Goal: Answer question/provide support: Share knowledge or assist other users

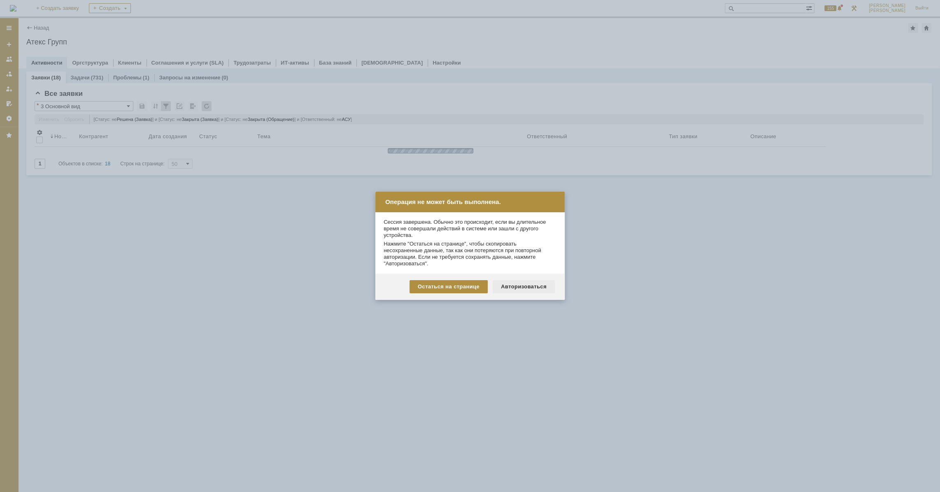
click at [522, 291] on div "Авторизоваться" at bounding box center [524, 286] width 62 height 13
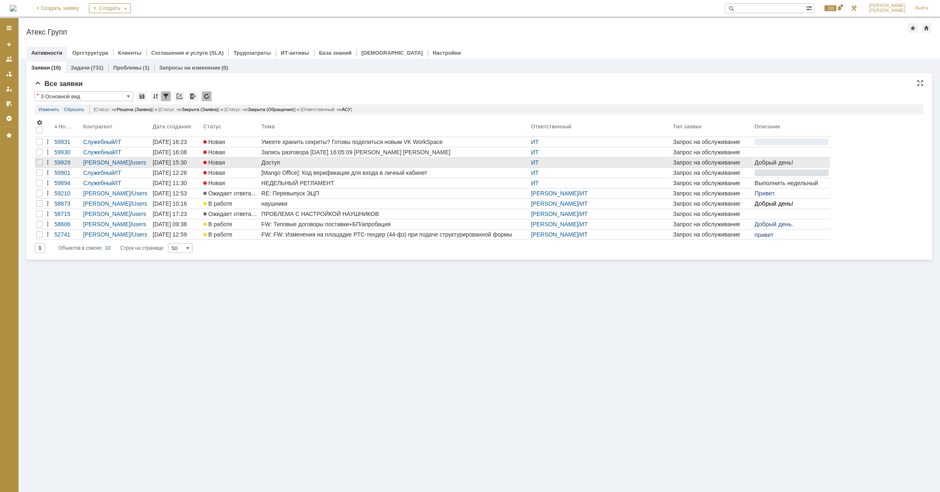
click at [279, 162] on div "Доступ" at bounding box center [394, 162] width 266 height 7
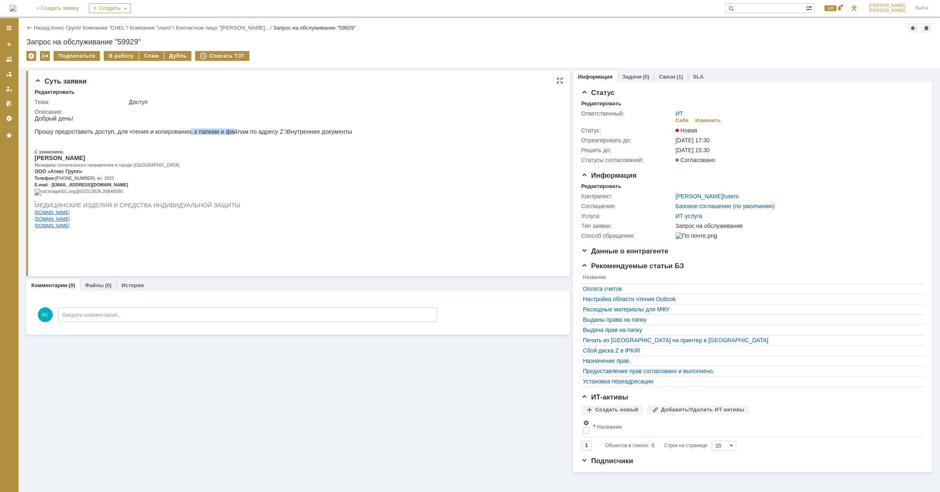
drag, startPoint x: 177, startPoint y: 131, endPoint x: 215, endPoint y: 134, distance: 38.3
click at [215, 134] on p "Прошу предоставить доступ, для чтения и копирования, к папкам и файлам по адрес…" at bounding box center [194, 131] width 318 height 7
click at [225, 134] on p "Прошу предоставить доступ, для чтения и копирования, к папкам и файлам по адрес…" at bounding box center [194, 131] width 318 height 7
click at [230, 135] on p "Прошу предоставить доступ, для чтения и копирования, к папкам и файлам по адрес…" at bounding box center [194, 131] width 318 height 7
click at [230, 134] on p "Прошу предоставить доступ, для чтения и копирования, к папкам и файлам по адрес…" at bounding box center [194, 131] width 318 height 7
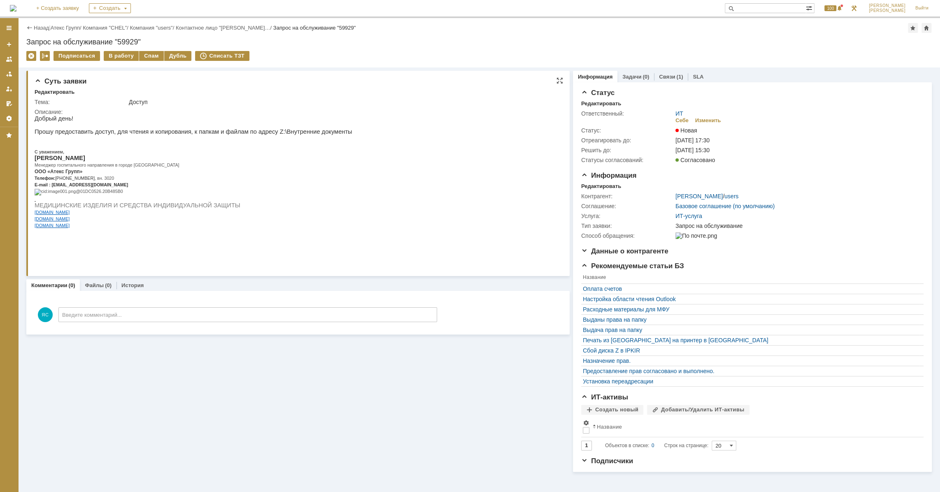
click at [254, 135] on p "Прошу предоставить доступ, для чтения и копирования, к папкам и файлам по адрес…" at bounding box center [194, 131] width 318 height 7
click at [119, 55] on div "В работу" at bounding box center [121, 56] width 35 height 10
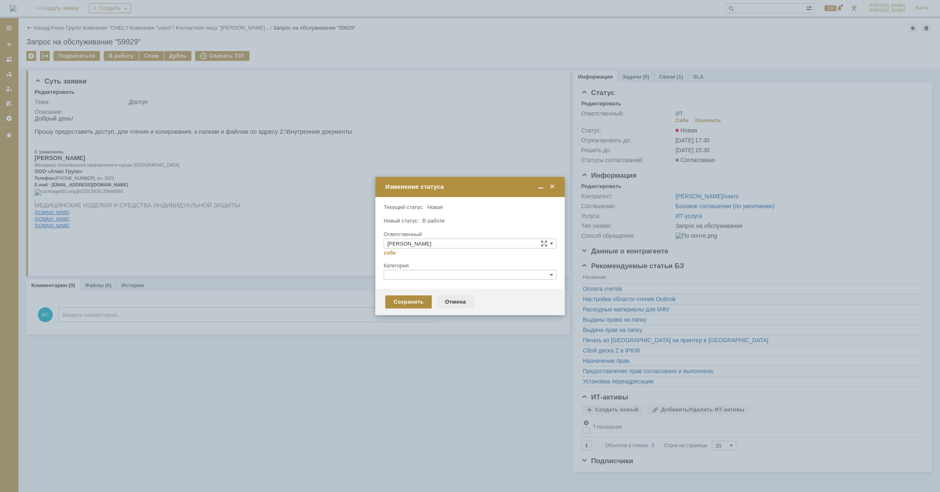
click at [452, 299] on div "Отмена" at bounding box center [455, 301] width 37 height 13
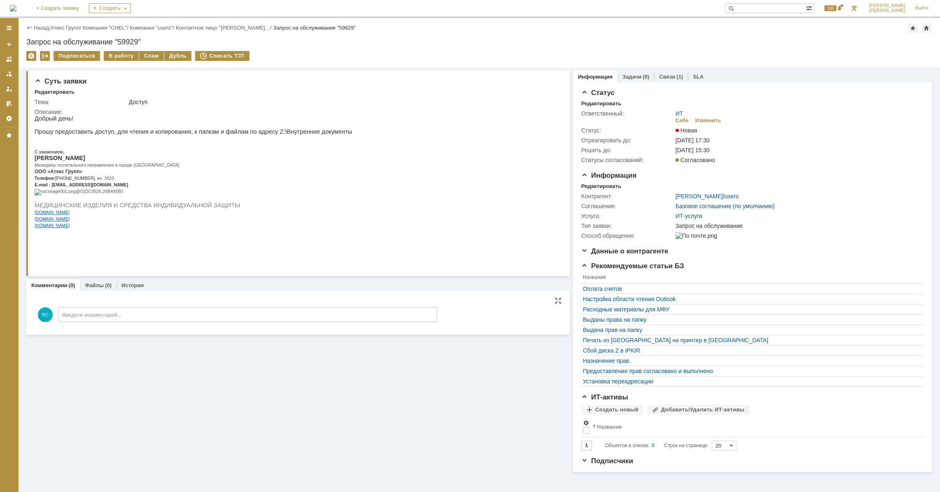
click at [140, 303] on div "ЯС Введите комментарий..." at bounding box center [236, 312] width 402 height 31
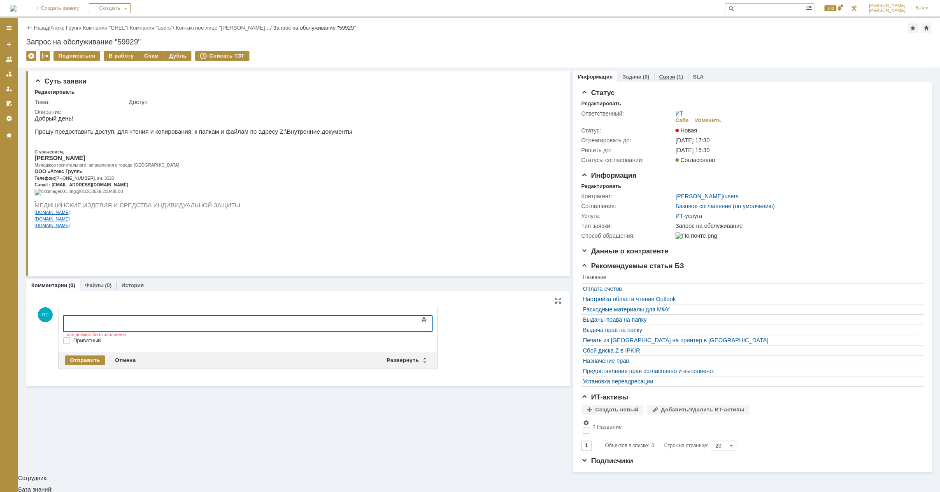
click at [663, 80] on div "Связи (1)" at bounding box center [671, 77] width 34 height 12
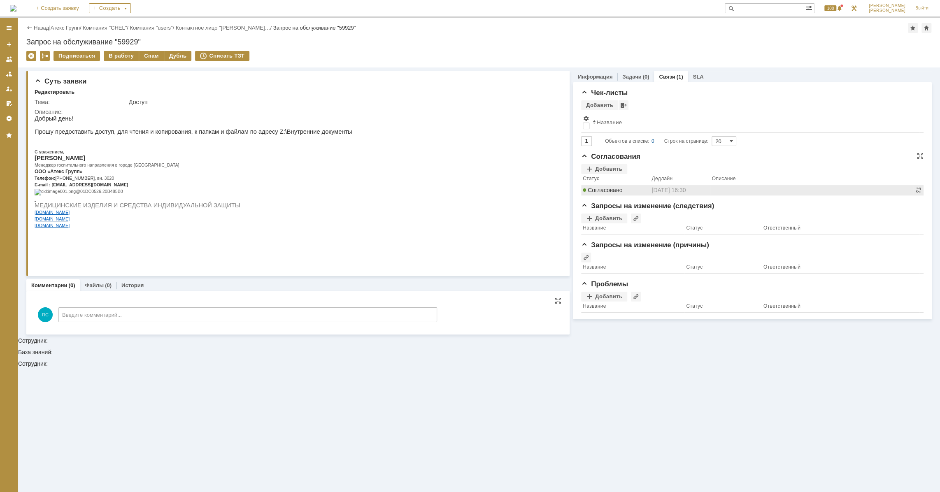
click at [625, 191] on div "Согласовано" at bounding box center [615, 190] width 65 height 7
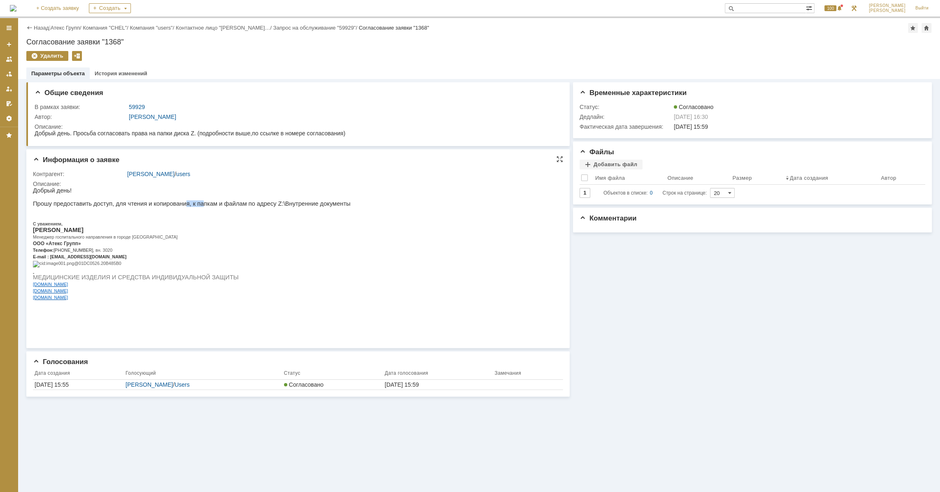
click at [189, 206] on p "Прошу предоставить доступ, для чтения и копирования, к папкам и файлам по адрес…" at bounding box center [192, 203] width 318 height 7
click at [191, 205] on p "Прошу предоставить доступ, для чтения и копирования, к папкам и файлам по адрес…" at bounding box center [192, 203] width 318 height 7
drag, startPoint x: 191, startPoint y: 203, endPoint x: 218, endPoint y: 203, distance: 27.2
click at [218, 203] on p "Прошу предоставить доступ, для чтения и копирования, к папкам и файлам по адрес…" at bounding box center [192, 203] width 318 height 7
click at [255, 205] on p "Прошу предоставить доступ, для чтения и копирования, к папкам и файлам по адрес…" at bounding box center [192, 203] width 318 height 7
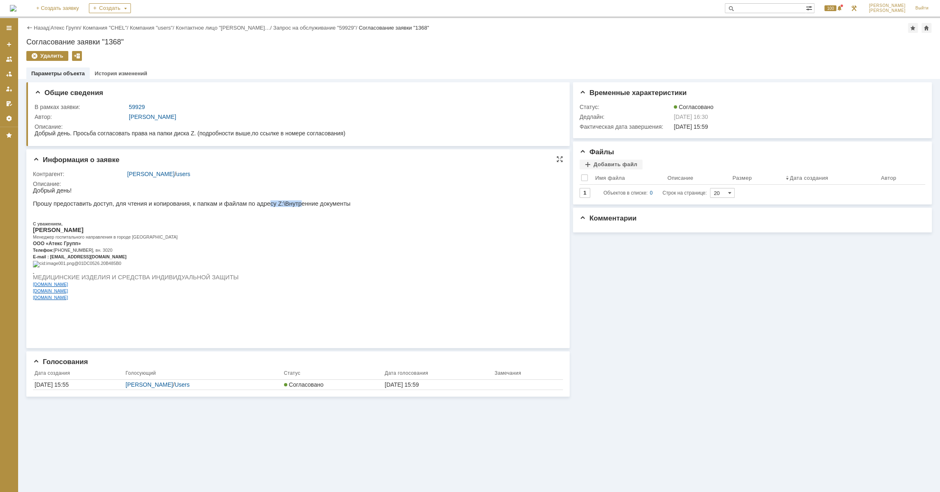
drag, startPoint x: 249, startPoint y: 207, endPoint x: 278, endPoint y: 207, distance: 29.2
click at [278, 207] on p "Прошу предоставить доступ, для чтения и копирования, к папкам и файлам по адрес…" at bounding box center [192, 203] width 318 height 7
click at [160, 205] on p "Прошу предоставить доступ, для чтения и копирования, к папкам и файлам по адрес…" at bounding box center [192, 203] width 318 height 7
click at [163, 205] on p "Прошу предоставить доступ, для чтения и копирования, к папкам и файлам по адрес…" at bounding box center [192, 203] width 318 height 7
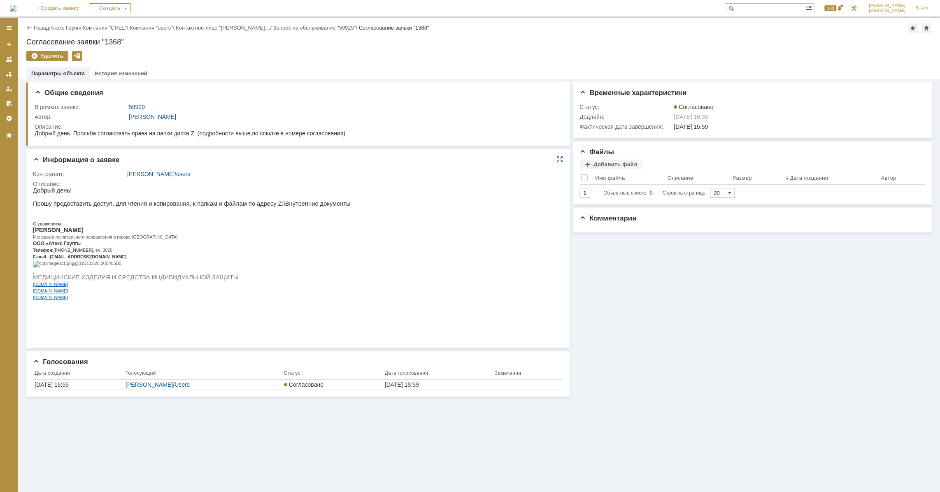
drag, startPoint x: 131, startPoint y: 198, endPoint x: 189, endPoint y: 199, distance: 58.0
click at [189, 199] on p at bounding box center [192, 197] width 318 height 7
drag, startPoint x: 188, startPoint y: 202, endPoint x: 212, endPoint y: 201, distance: 23.5
click at [212, 201] on p "Прошу предоставить доступ, для чтения и копирования, к папкам и файлам по адрес…" at bounding box center [192, 203] width 318 height 7
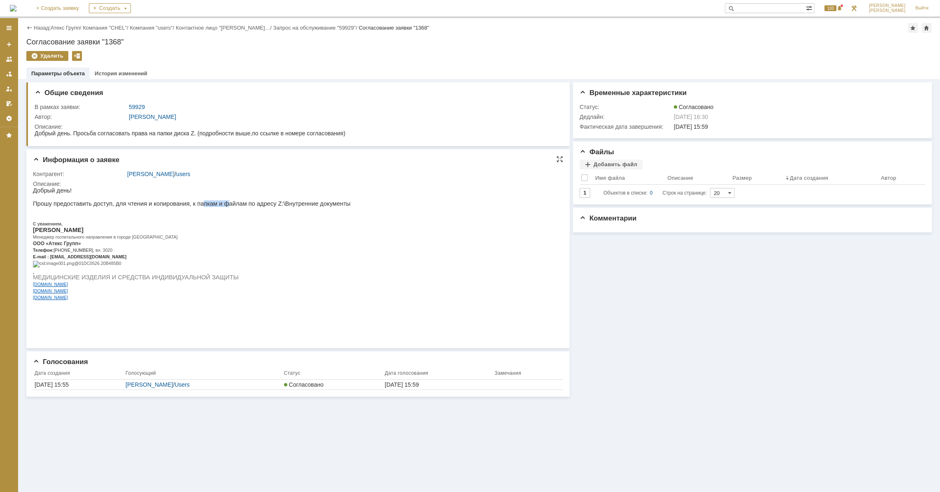
click at [212, 201] on p "Прошу предоставить доступ, для чтения и копирования, к папкам и файлам по адрес…" at bounding box center [192, 203] width 318 height 7
click at [189, 204] on p "Прошу предоставить доступ, для чтения и копирования, к папкам и файлам по адрес…" at bounding box center [192, 203] width 318 height 7
drag, startPoint x: 182, startPoint y: 209, endPoint x: 211, endPoint y: 207, distance: 29.3
click at [211, 207] on div "Добрый день! Прошу предоставить доступ, для чтения и копирования, к папкам и фа…" at bounding box center [192, 247] width 318 height 120
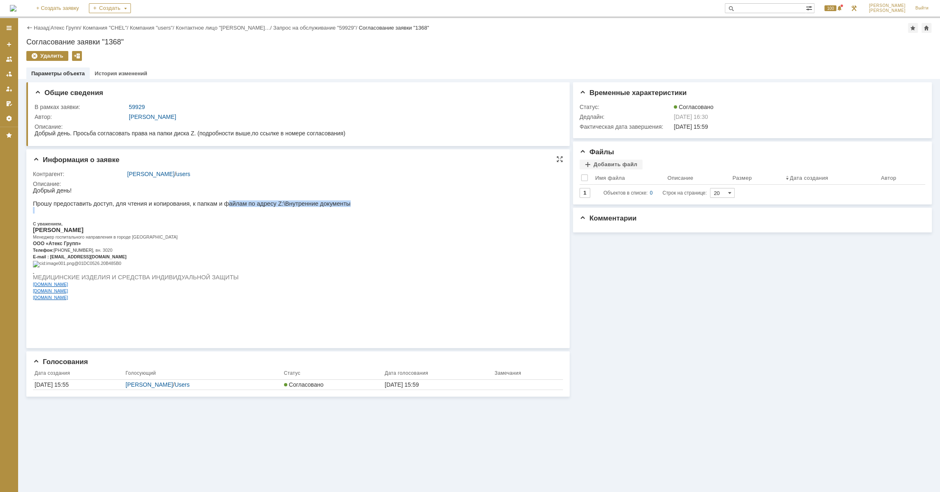
click at [211, 207] on p "Прошу предоставить доступ, для чтения и копирования, к папкам и файлам по адрес…" at bounding box center [192, 203] width 318 height 7
drag, startPoint x: 158, startPoint y: 208, endPoint x: 253, endPoint y: 202, distance: 95.7
click at [253, 202] on p "Прошу предоставить доступ, для чтения и копирования, к папкам и файлам по адрес…" at bounding box center [192, 203] width 318 height 7
drag, startPoint x: 170, startPoint y: 208, endPoint x: 230, endPoint y: 209, distance: 60.9
click at [230, 209] on div "Добрый день! Прошу предоставить доступ, для чтения и копирования, к папкам и фа…" at bounding box center [192, 247] width 318 height 120
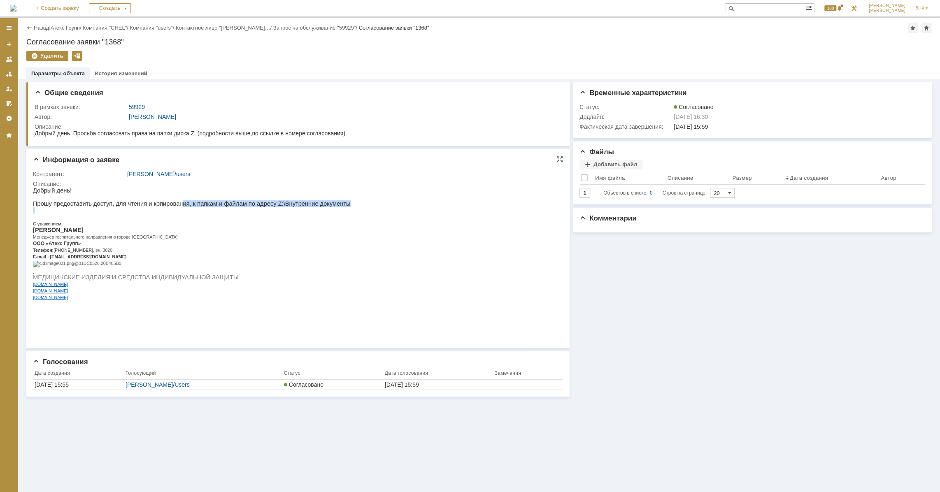
click at [240, 209] on p at bounding box center [192, 210] width 318 height 7
drag, startPoint x: 270, startPoint y: 207, endPoint x: 228, endPoint y: 209, distance: 42.8
click at [228, 209] on div "Добрый день! Прошу предоставить доступ, для чтения и копирования, к папкам и фа…" at bounding box center [192, 247] width 318 height 120
click at [228, 209] on p at bounding box center [192, 210] width 318 height 7
drag, startPoint x: 126, startPoint y: 206, endPoint x: 169, endPoint y: 206, distance: 42.8
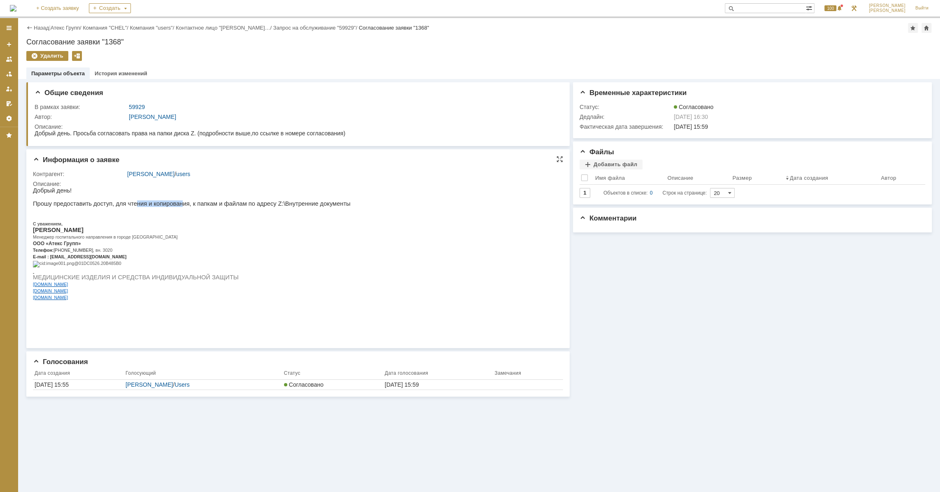
click at [169, 206] on p "Прошу предоставить доступ, для чтения и копирования, к папкам и файлам по адрес…" at bounding box center [192, 203] width 318 height 7
drag, startPoint x: 107, startPoint y: 203, endPoint x: 170, endPoint y: 203, distance: 63.4
click at [170, 203] on p "Прошу предоставить доступ, для чтения и копирования, к папкам и файлам по адрес…" at bounding box center [192, 203] width 318 height 7
click at [172, 203] on p "Прошу предоставить доступ, для чтения и копирования, к папкам и файлам по адрес…" at bounding box center [192, 203] width 318 height 7
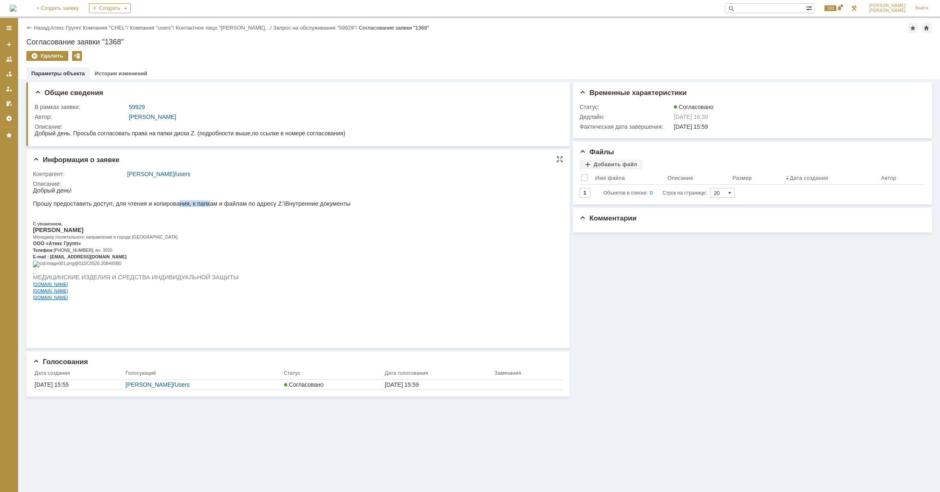
drag, startPoint x: 165, startPoint y: 207, endPoint x: 195, endPoint y: 207, distance: 30.4
click at [195, 207] on p "Прошу предоставить доступ, для чтения и копирования, к папкам и файлам по адрес…" at bounding box center [192, 203] width 318 height 7
click at [249, 209] on p at bounding box center [192, 210] width 318 height 7
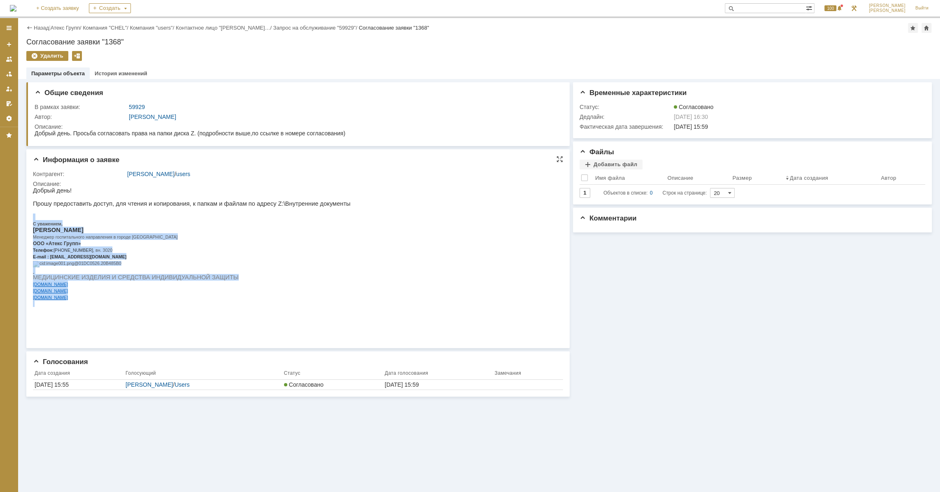
drag, startPoint x: 317, startPoint y: 209, endPoint x: 259, endPoint y: 211, distance: 58.1
click at [259, 211] on html "Добрый день! Прошу предоставить доступ, для чтения и копирования, к папкам и фа…" at bounding box center [295, 247] width 524 height 120
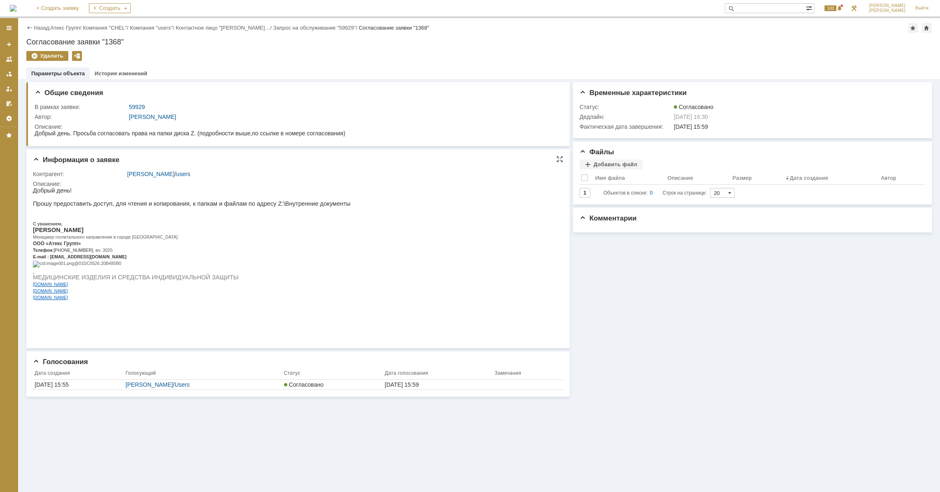
click at [259, 205] on p "Прошу предоставить доступ, для чтения и копирования, к папкам и файлам по адрес…" at bounding box center [192, 203] width 318 height 7
drag, startPoint x: 262, startPoint y: 207, endPoint x: 295, endPoint y: 203, distance: 33.5
click at [295, 203] on p "Прошу предоставить доступ, для чтения и копирования, к папкам и файлам по адрес…" at bounding box center [192, 203] width 318 height 7
